Goal: Transaction & Acquisition: Purchase product/service

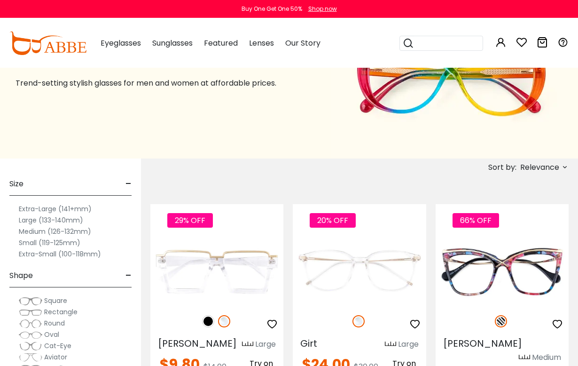
scroll to position [76, 0]
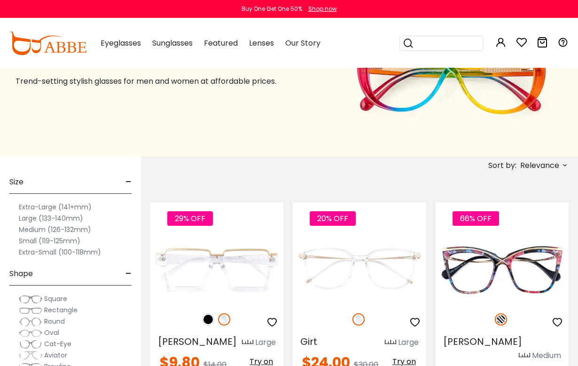
click at [64, 232] on label "Medium (126-132mm)" at bounding box center [55, 229] width 72 height 11
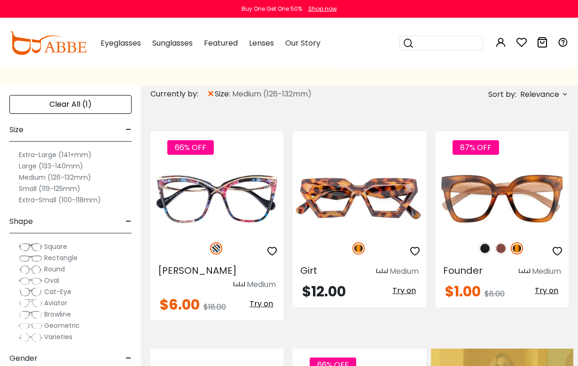
scroll to position [147, 0]
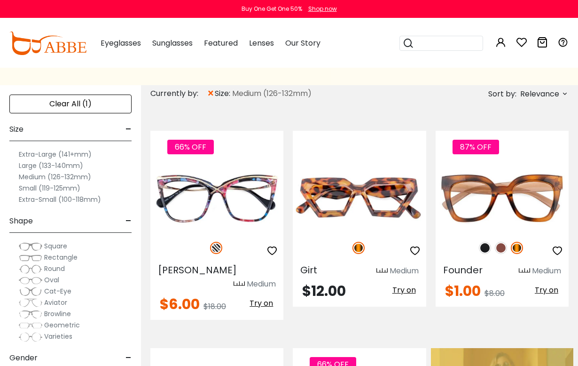
click at [70, 292] on span "Cat-Eye" at bounding box center [57, 290] width 27 height 9
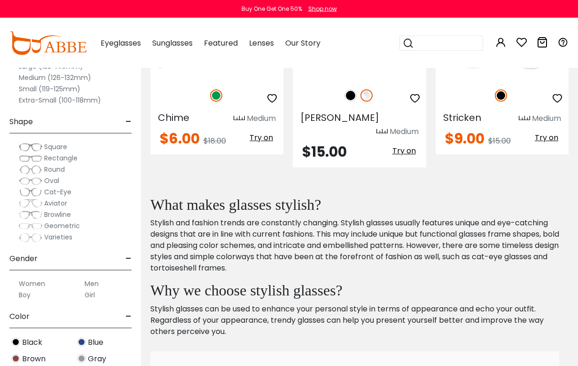
scroll to position [1540, 0]
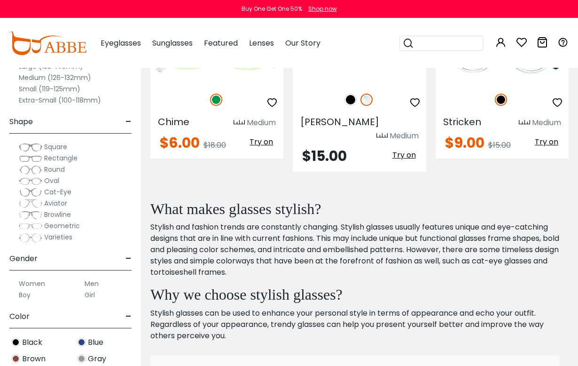
click at [38, 284] on label "Women" at bounding box center [32, 283] width 26 height 11
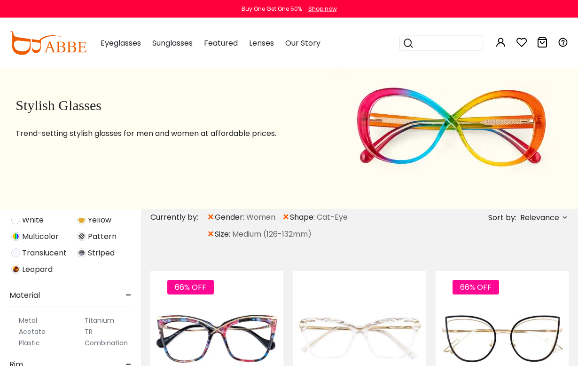
scroll to position [26, 0]
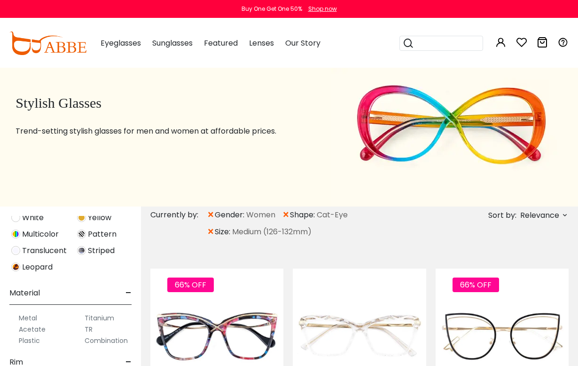
click at [43, 334] on label "Acetate" at bounding box center [32, 329] width 27 height 11
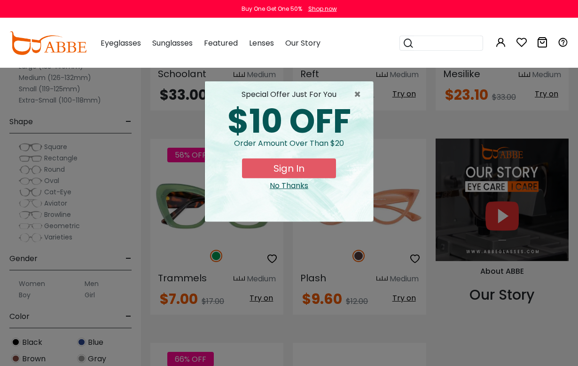
click at [361, 98] on span "×" at bounding box center [360, 94] width 12 height 11
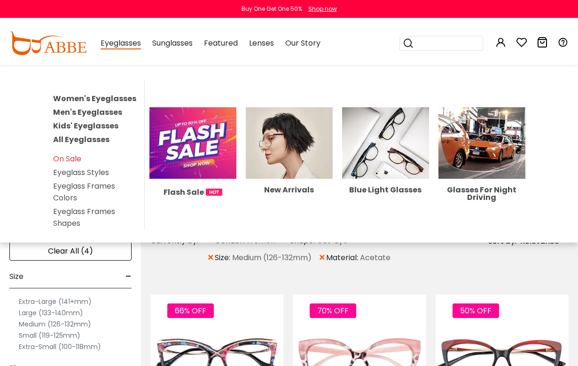
click at [101, 175] on link "Eyeglass Styles" at bounding box center [81, 172] width 56 height 11
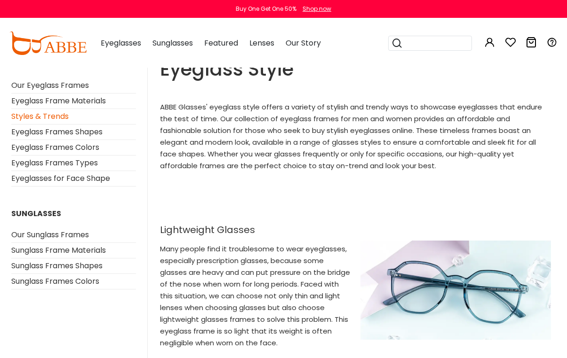
scroll to position [33, 0]
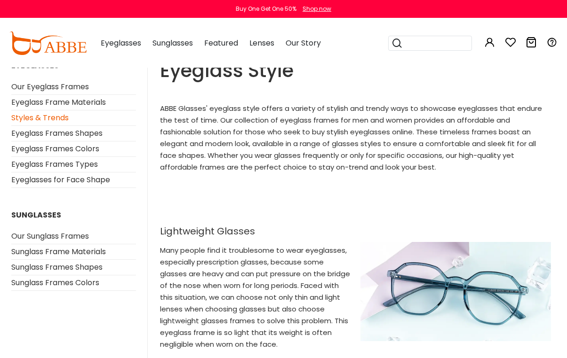
click at [80, 87] on link "Our Eyeglass Frames" at bounding box center [50, 86] width 78 height 11
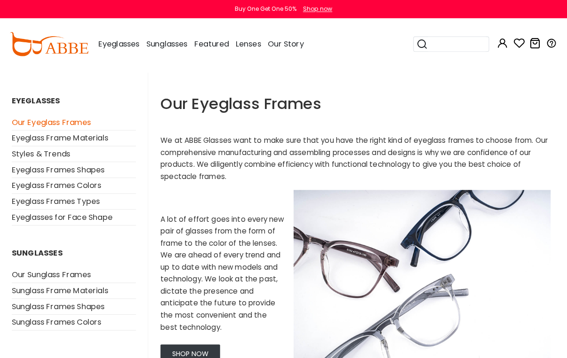
scroll to position [1, 0]
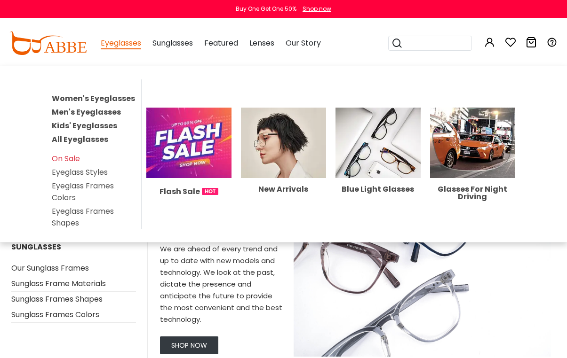
click at [120, 98] on link "Women's Eyeglasses" at bounding box center [93, 98] width 83 height 11
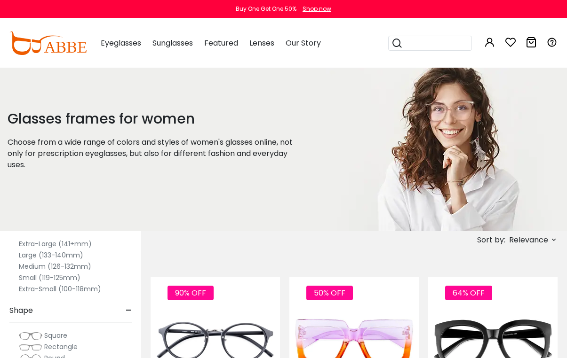
scroll to position [36, 0]
click at [87, 269] on label "Medium (126-132mm)" at bounding box center [55, 267] width 72 height 11
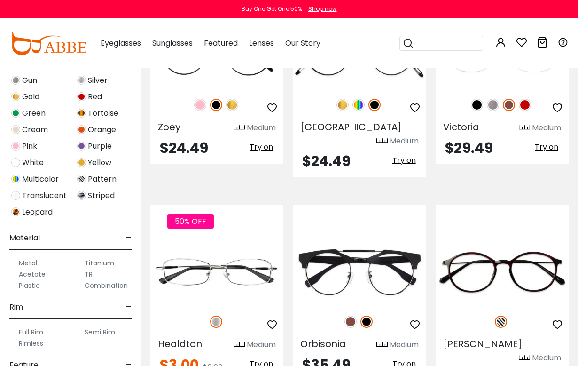
scroll to position [4181, 0]
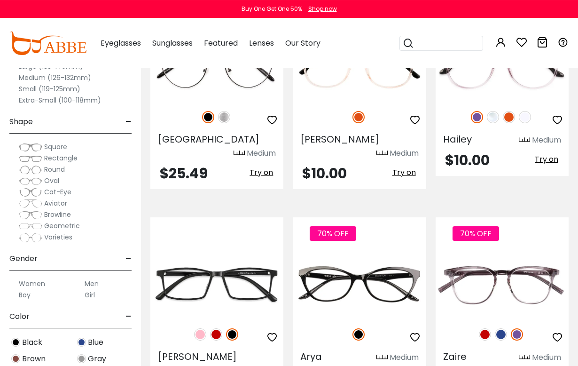
scroll to position [712, 0]
click at [0, 0] on img at bounding box center [0, 0] width 0 height 0
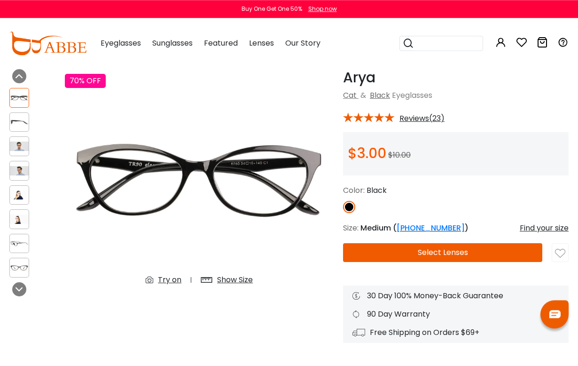
scroll to position [38, 0]
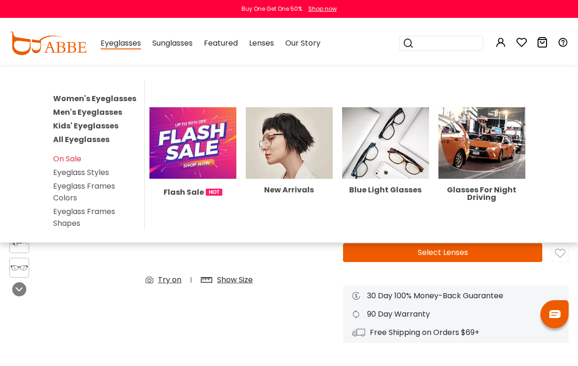
click at [131, 98] on link "Women's Eyeglasses" at bounding box center [94, 98] width 83 height 11
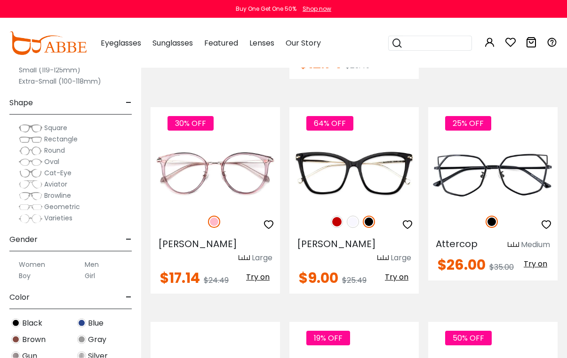
scroll to position [976, 0]
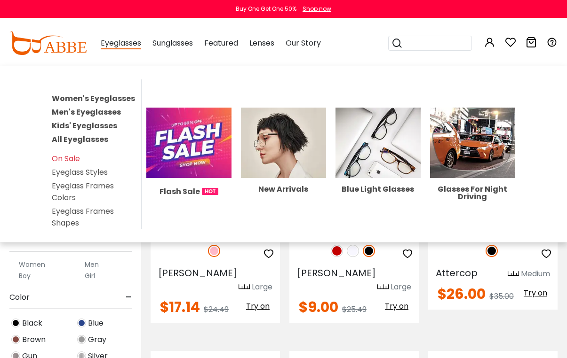
click at [106, 188] on link "Eyeglass Frames Colors" at bounding box center [83, 192] width 62 height 23
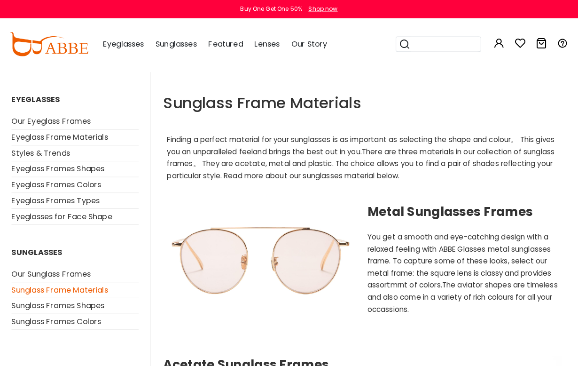
scroll to position [1, 0]
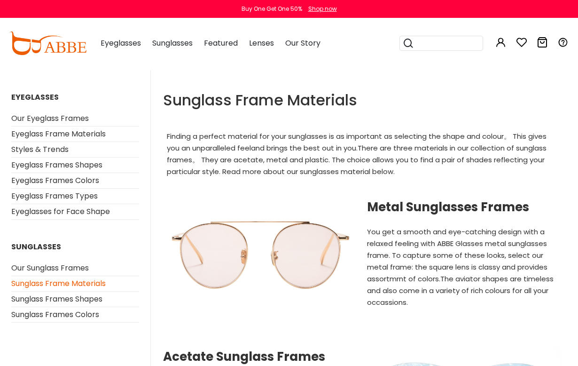
click at [94, 200] on link "Eyeglass Frames Types" at bounding box center [54, 195] width 87 height 11
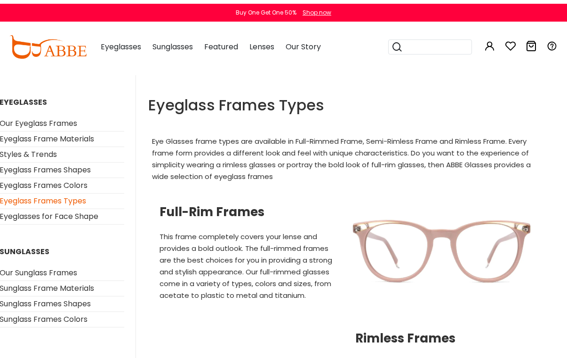
scroll to position [0, 11]
